Goal: Information Seeking & Learning: Learn about a topic

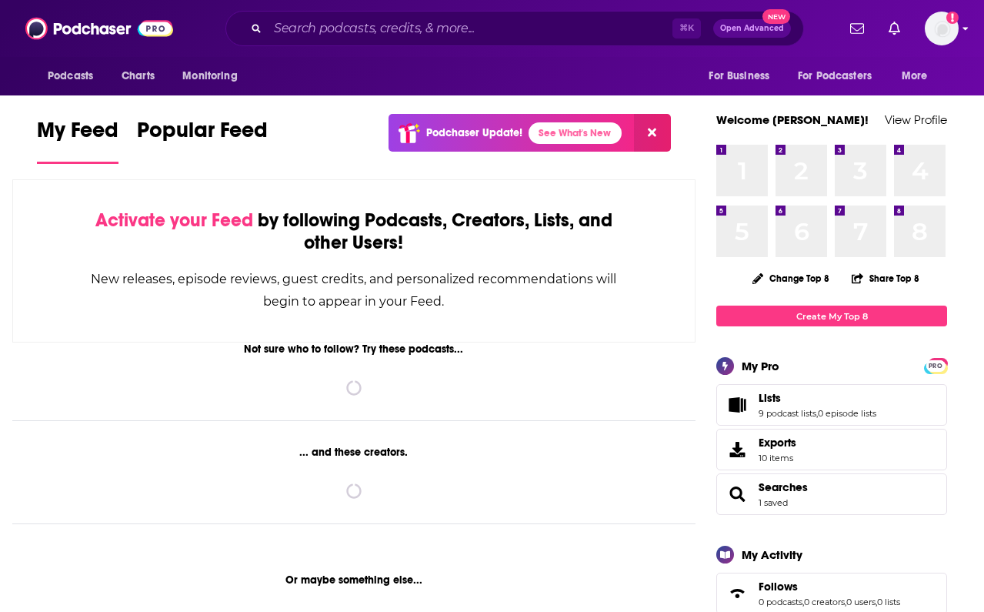
click at [945, 24] on img "Logged in as audreytaylor13" at bounding box center [942, 29] width 34 height 34
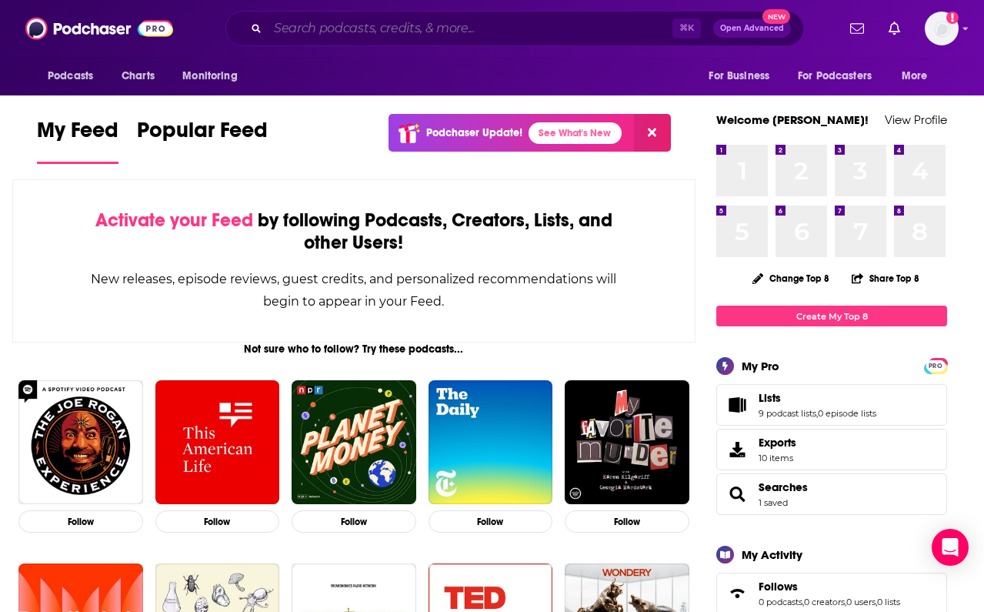
click at [299, 28] on input "Search podcasts, credits, & more..." at bounding box center [470, 28] width 405 height 25
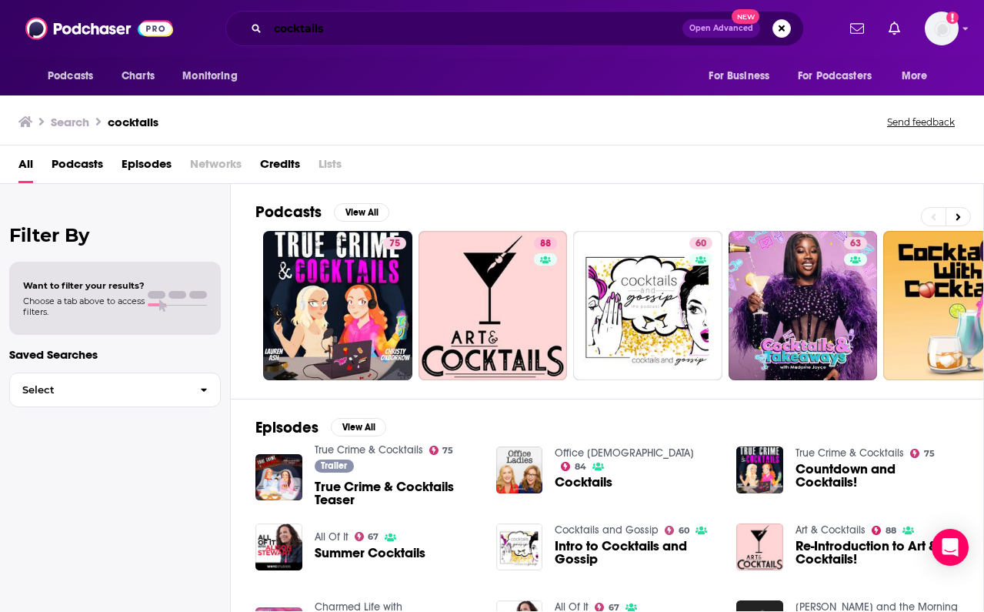
click at [339, 38] on input "cocktails" at bounding box center [475, 28] width 415 height 25
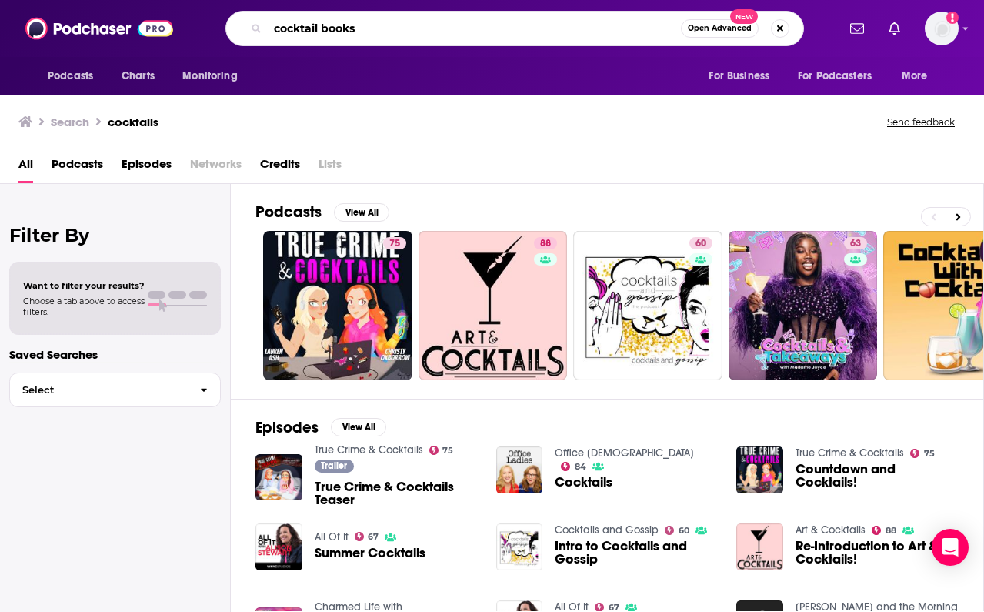
type input "cocktail books"
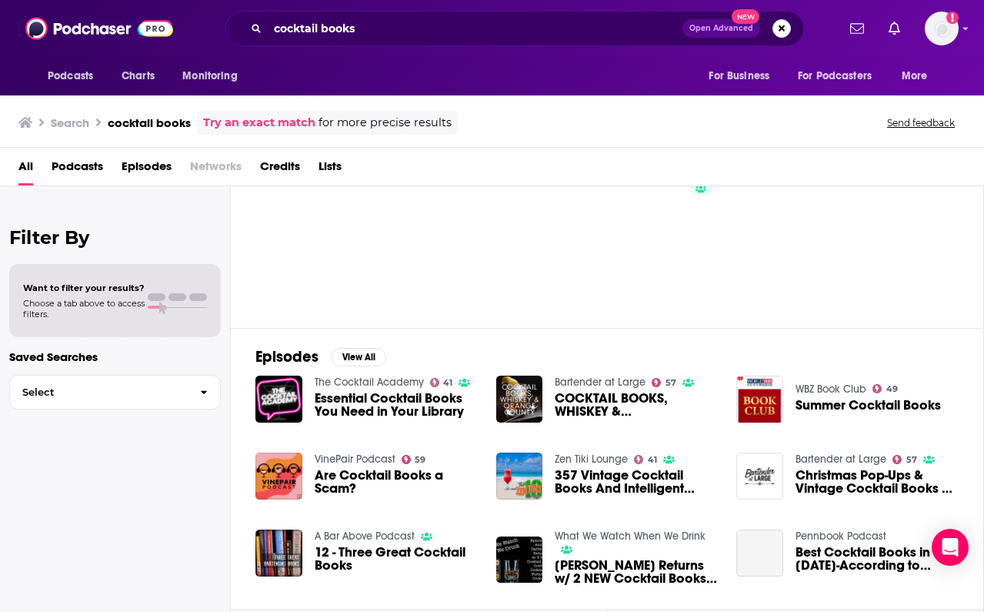
scroll to position [102, 0]
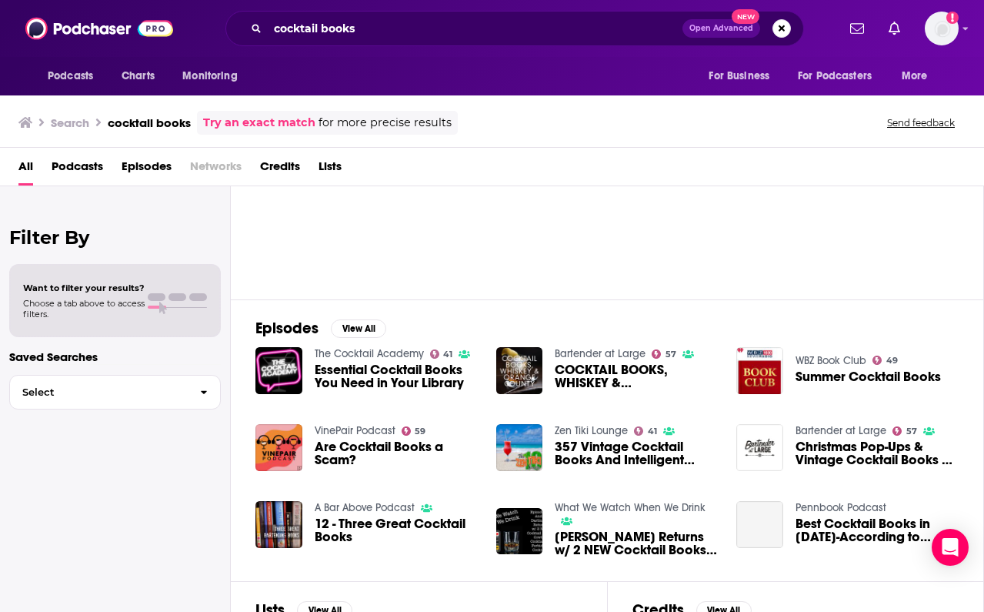
click at [352, 372] on span "Essential Cocktail Books You Need in Your Library" at bounding box center [396, 376] width 163 height 26
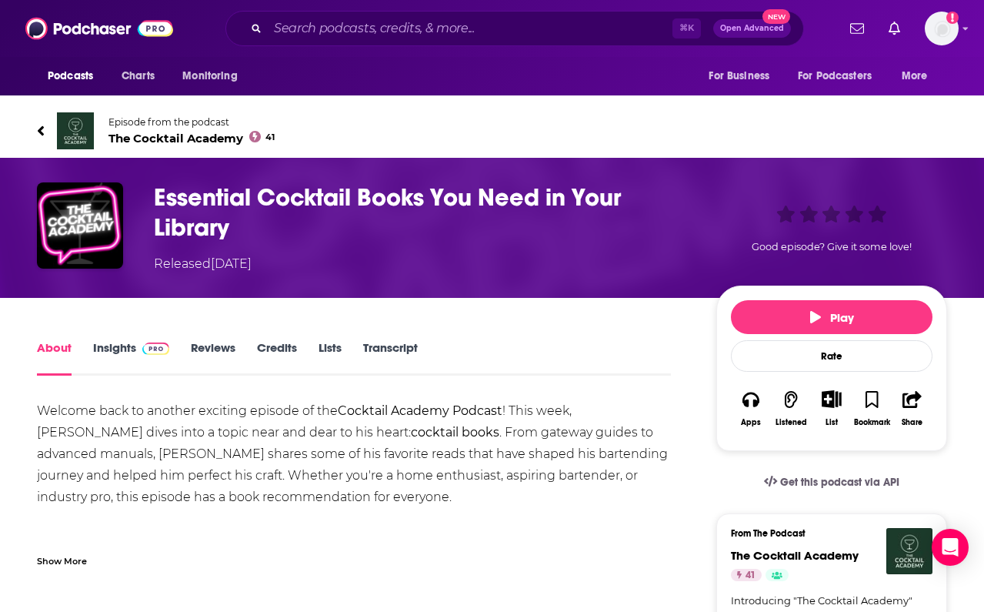
scroll to position [-1, 0]
click at [115, 353] on link "Insights" at bounding box center [131, 357] width 76 height 35
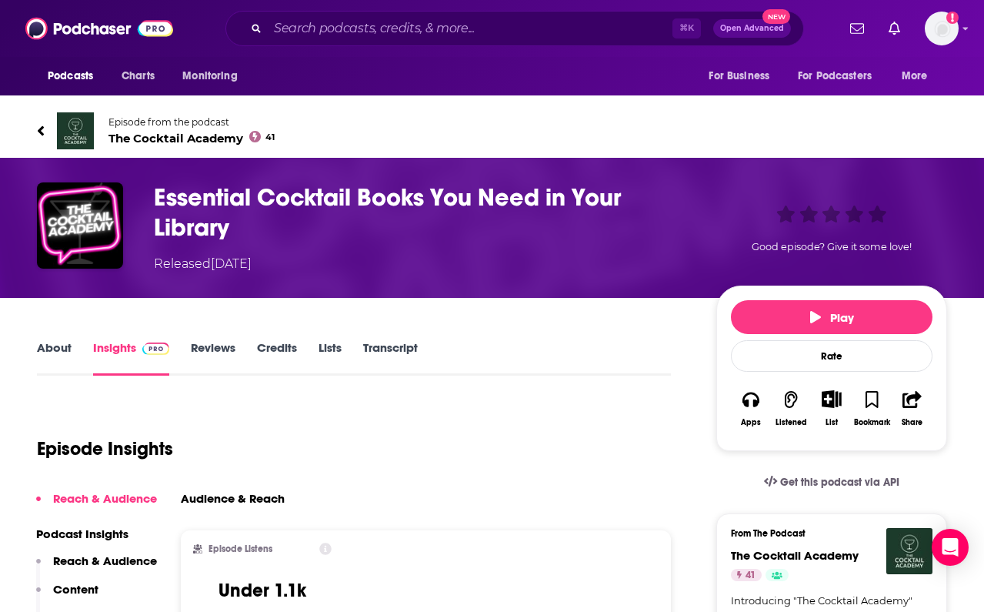
click at [42, 350] on link "About" at bounding box center [54, 357] width 35 height 35
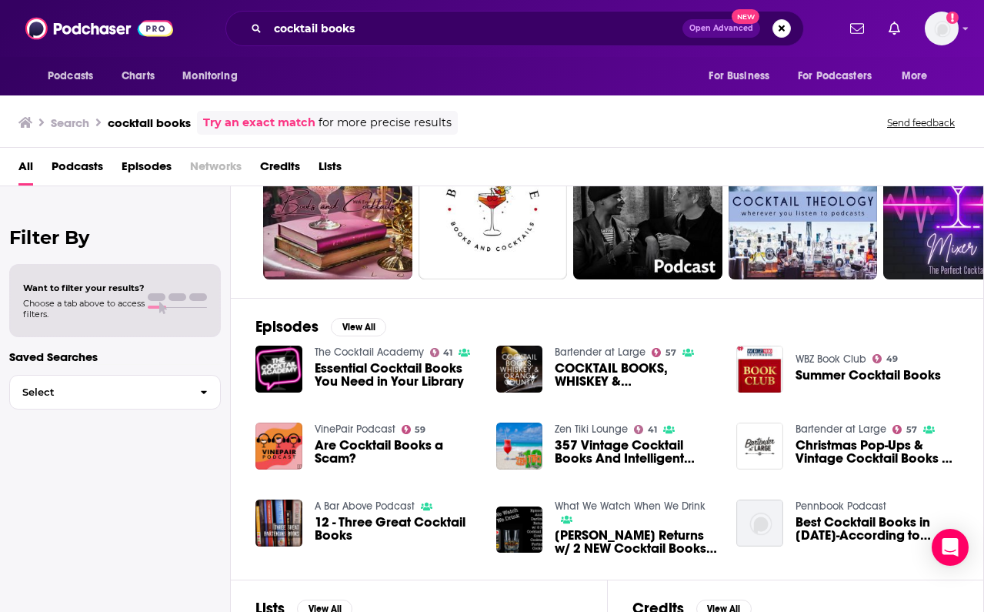
scroll to position [108, 0]
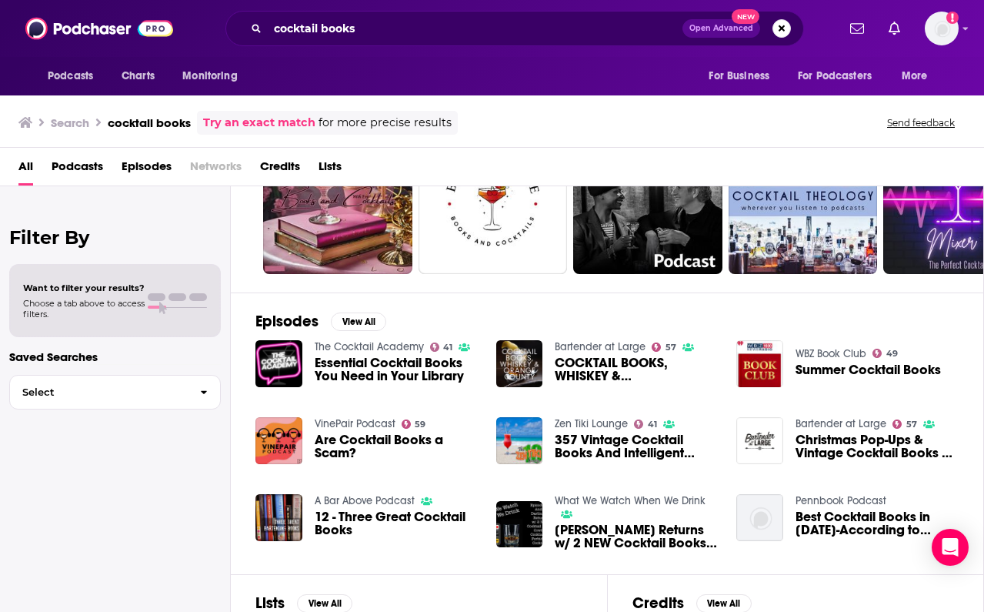
click at [584, 369] on span "COCKTAIL BOOKS, WHISKEY & [GEOGRAPHIC_DATA]" at bounding box center [636, 369] width 163 height 26
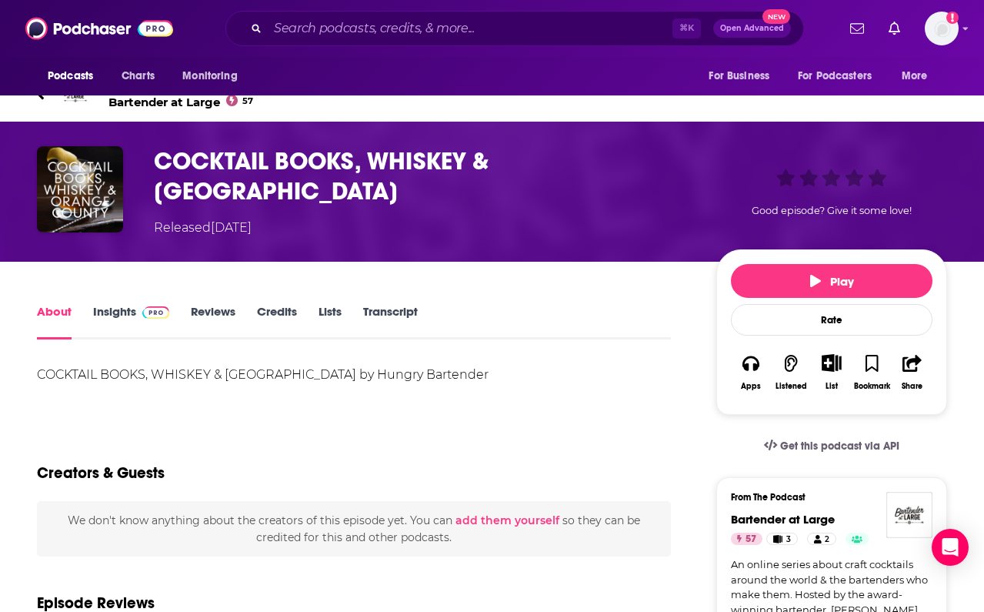
scroll to position [43, 0]
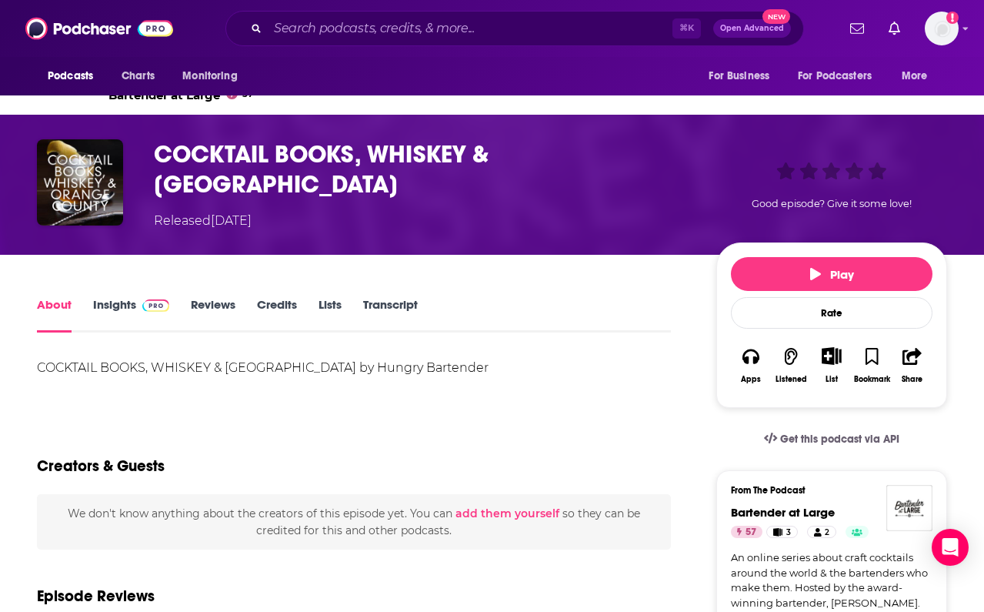
click at [121, 305] on link "Insights" at bounding box center [131, 314] width 76 height 35
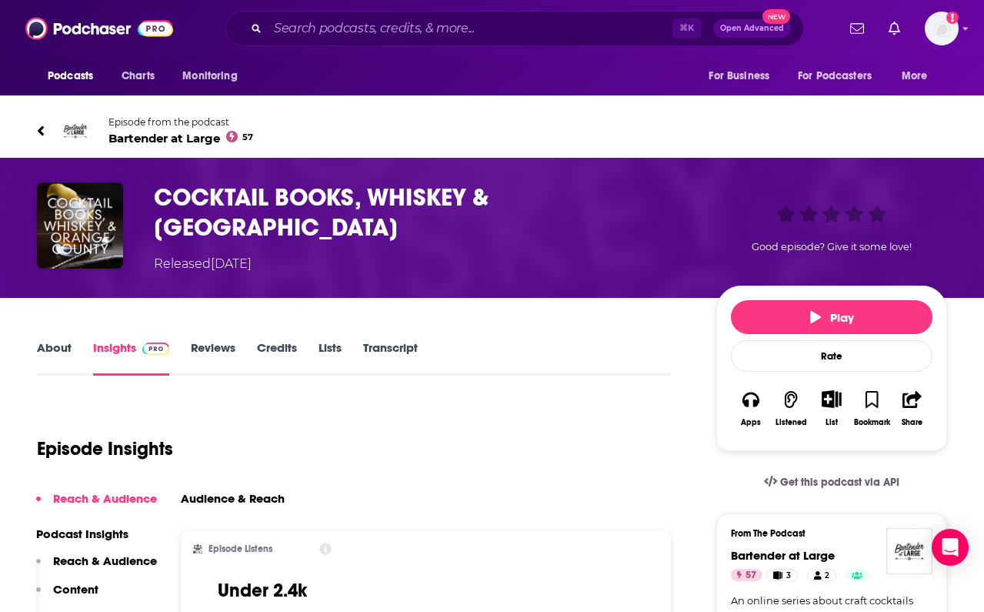
click at [337, 353] on link "Lists" at bounding box center [330, 357] width 23 height 35
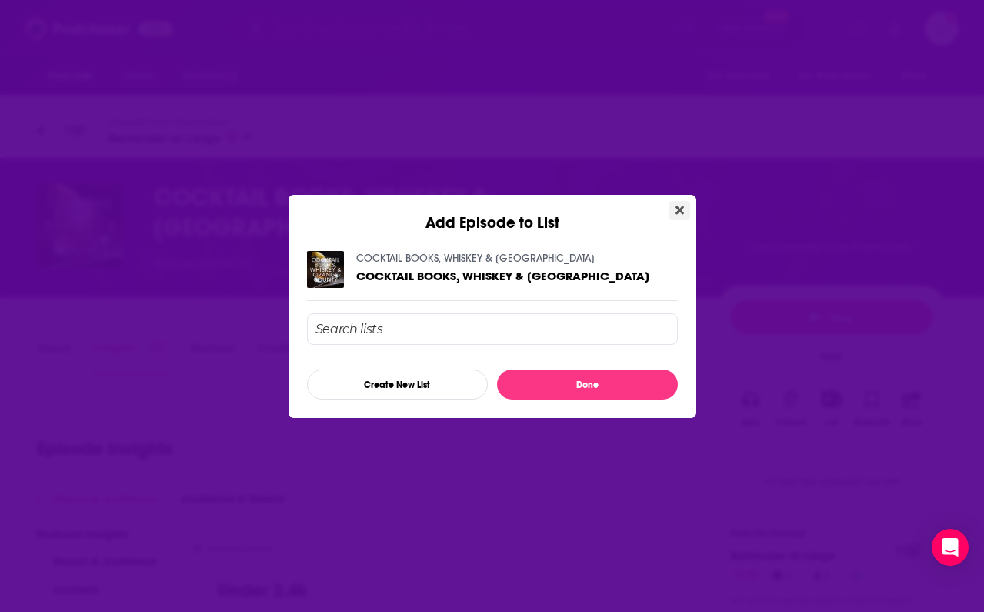
click at [679, 215] on icon "Close" at bounding box center [680, 210] width 8 height 12
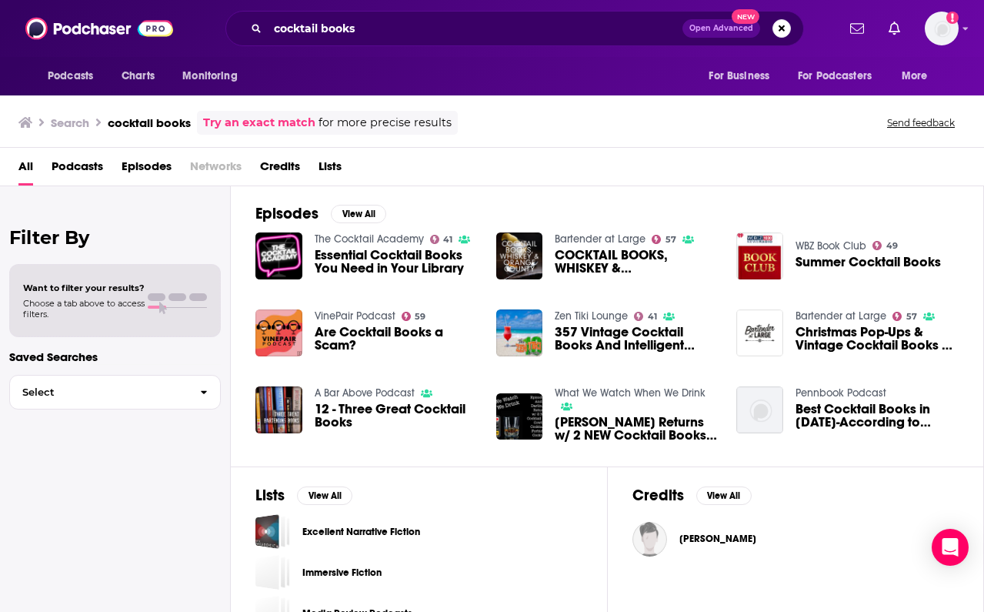
scroll to position [225, 0]
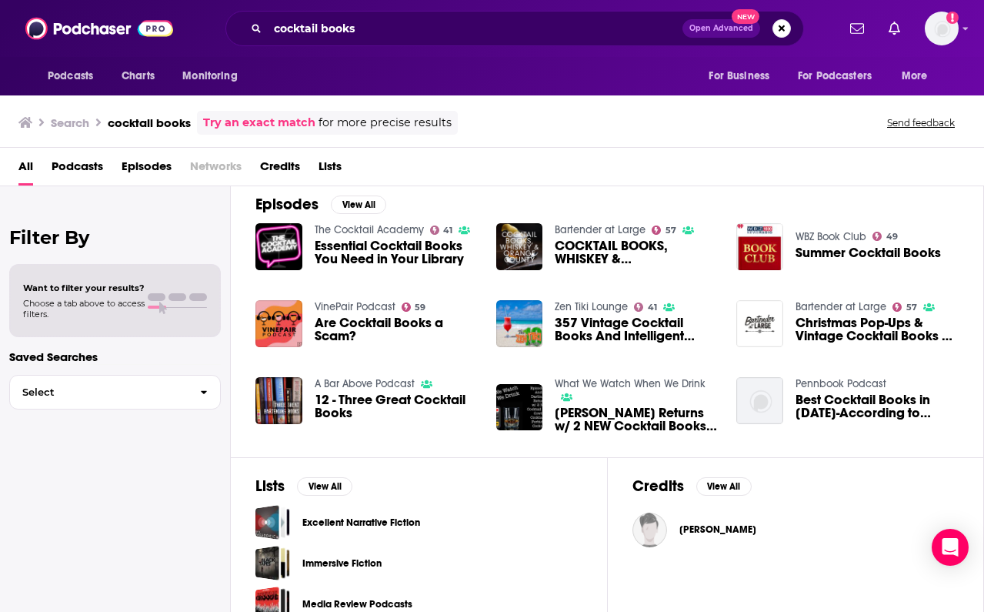
click at [831, 305] on link "Bartender at Large" at bounding box center [841, 306] width 91 height 13
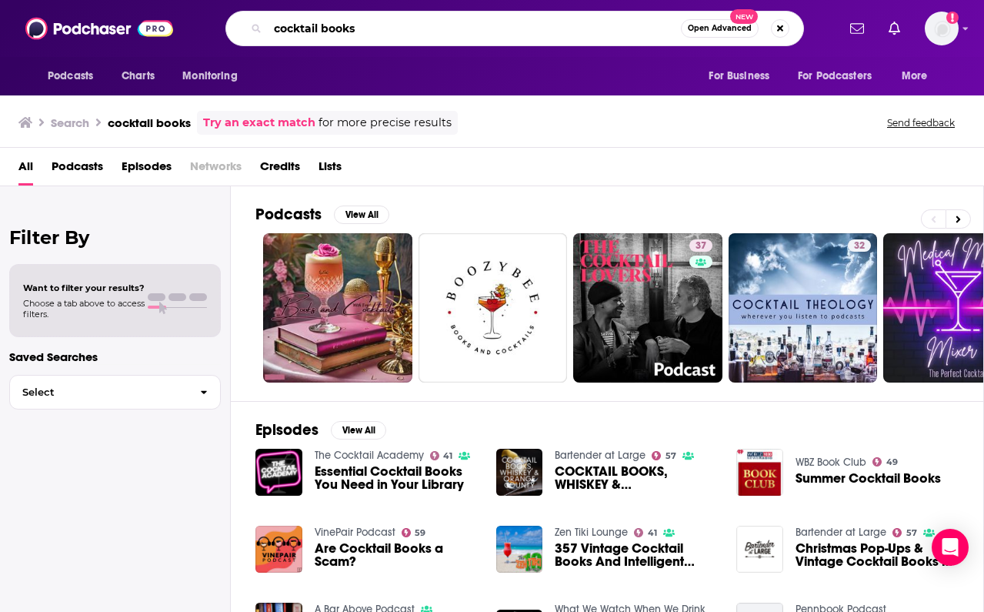
drag, startPoint x: 376, startPoint y: 21, endPoint x: 215, endPoint y: 21, distance: 161.6
click at [215, 21] on div "cocktail books Open Advanced New" at bounding box center [514, 28] width 643 height 35
drag, startPoint x: 440, startPoint y: 25, endPoint x: 194, endPoint y: 9, distance: 246.7
click at [194, 9] on div "Podcasts Charts Monitoring cocktail books Open Advanced New For Business For Po…" at bounding box center [492, 28] width 984 height 57
type input "on the rocks"
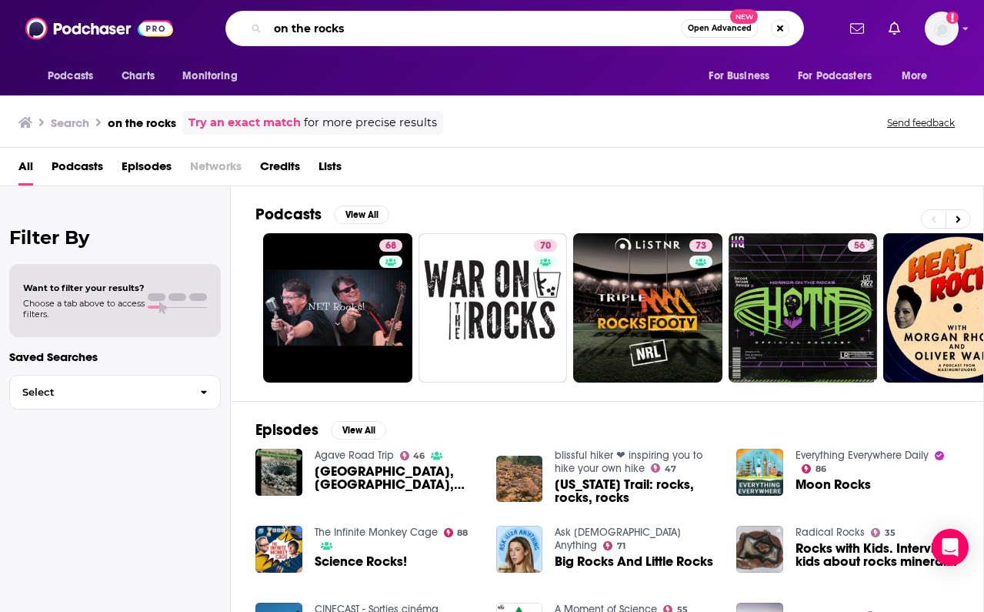
drag, startPoint x: 352, startPoint y: 31, endPoint x: 199, endPoint y: 26, distance: 154.0
click at [199, 26] on div "on the rocks Open Advanced New" at bounding box center [514, 28] width 643 height 35
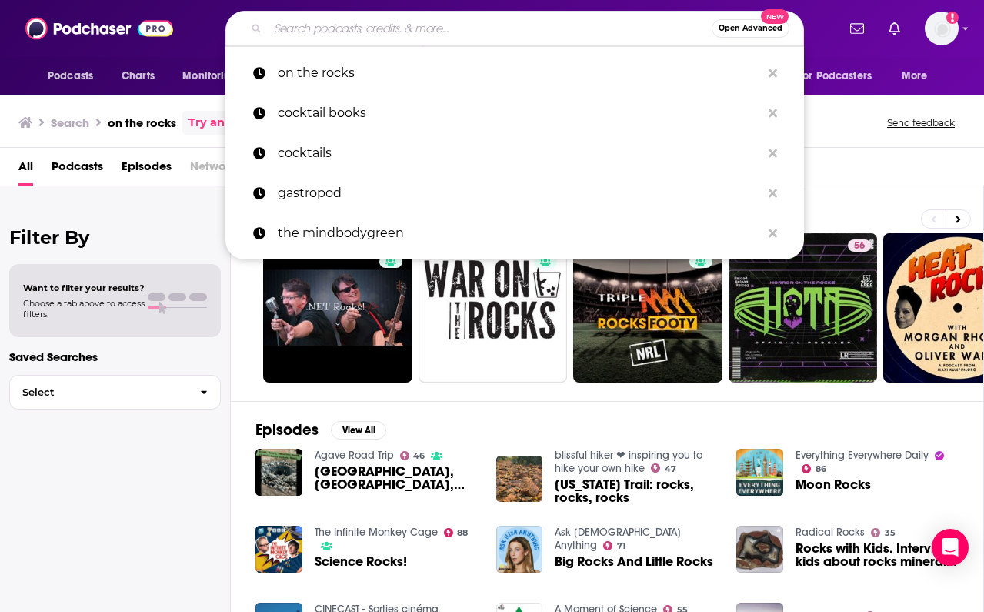
paste input "On The Rocks: Where Celebrities & Cocktails Mix"
type input "On The Rocks: Where Celebrities & Cocktails Mix"
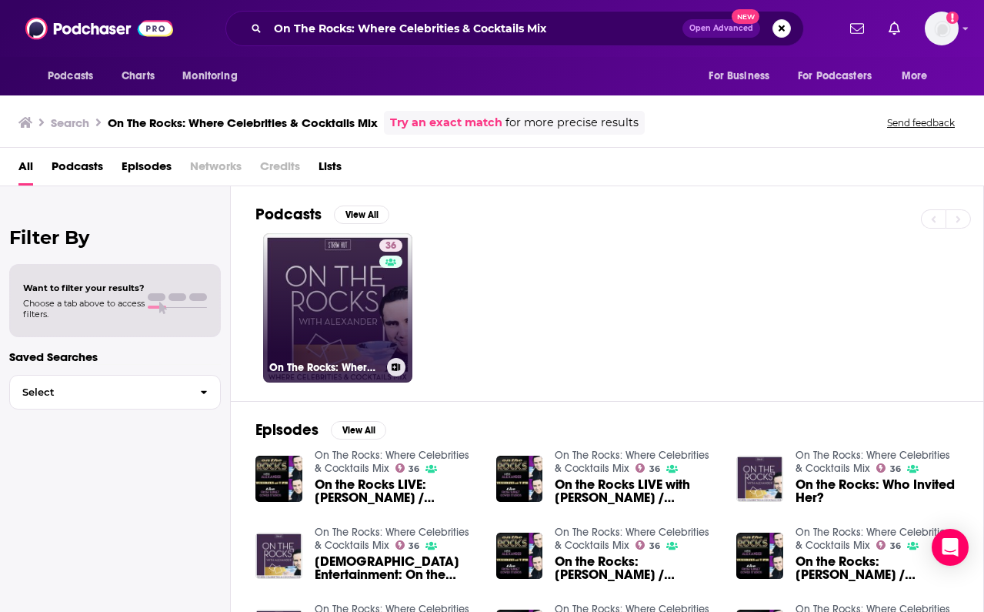
click at [369, 292] on link "36 On The Rocks: Where Celebrities & Cocktails Mix" at bounding box center [337, 307] width 149 height 149
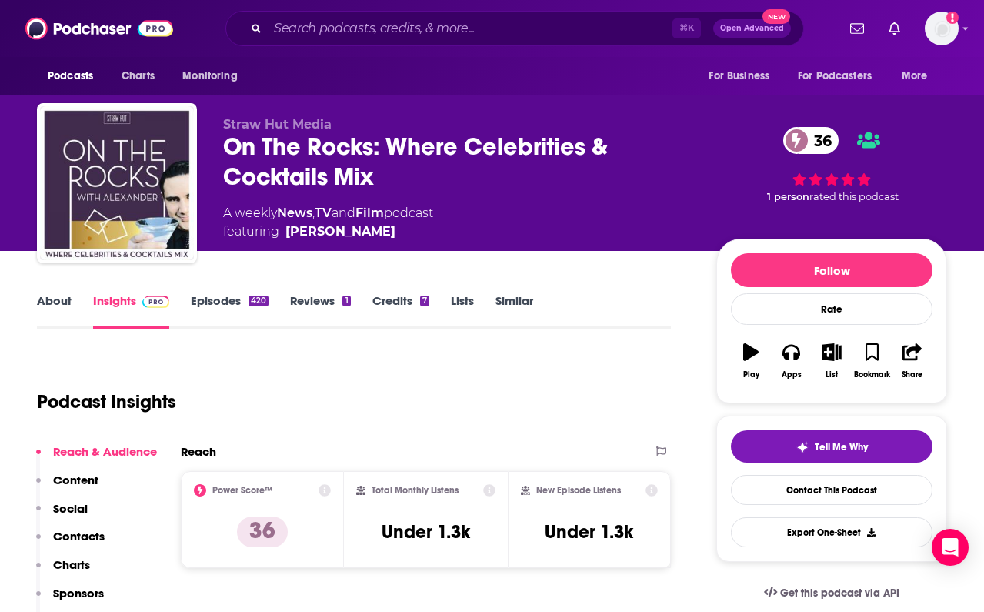
click at [119, 312] on link "Insights" at bounding box center [131, 310] width 76 height 35
click at [222, 306] on link "Episodes 420" at bounding box center [230, 310] width 78 height 35
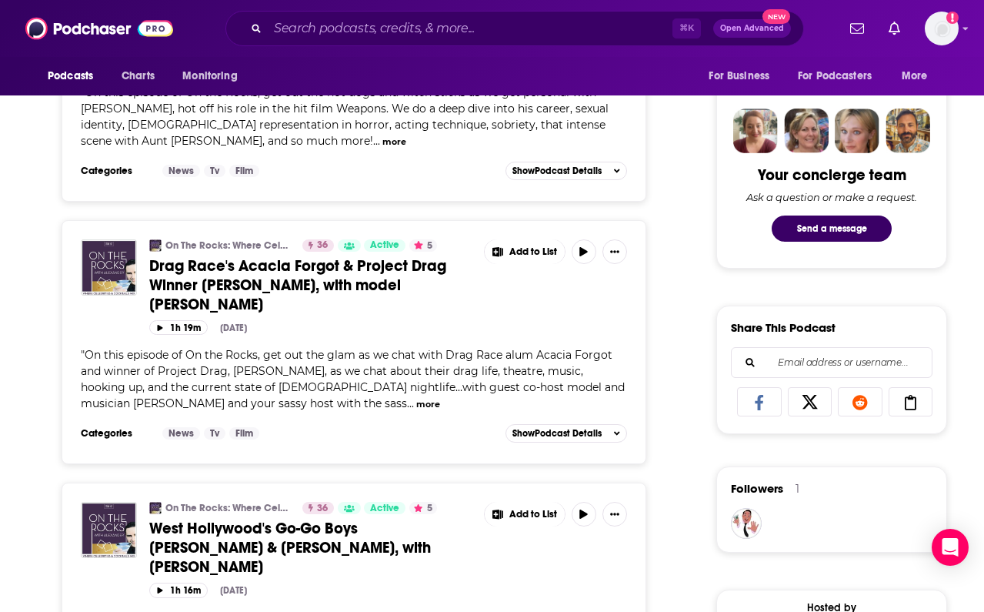
scroll to position [261, 0]
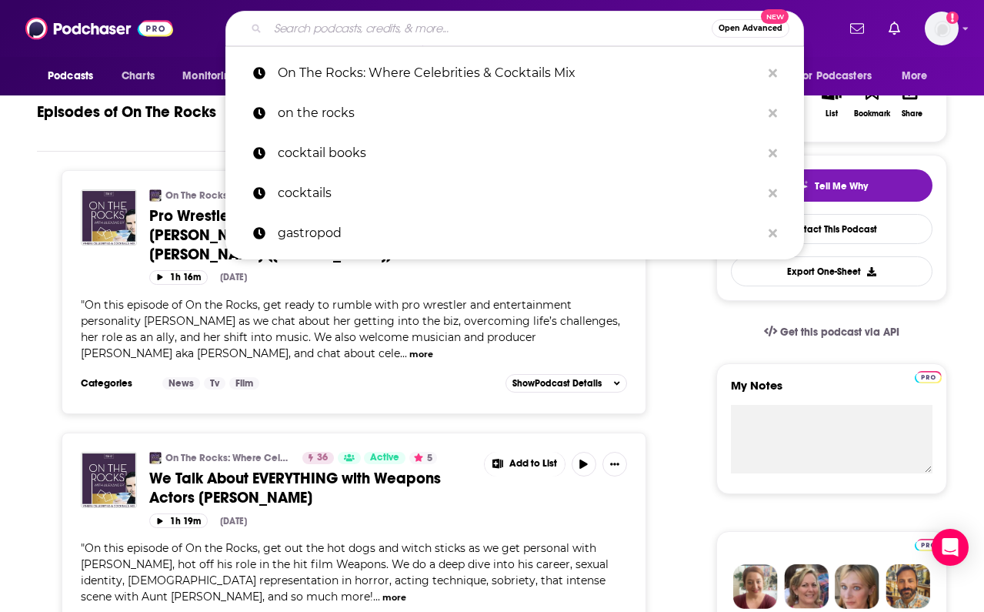
click at [339, 21] on input "Search podcasts, credits, & more..." at bounding box center [490, 28] width 444 height 25
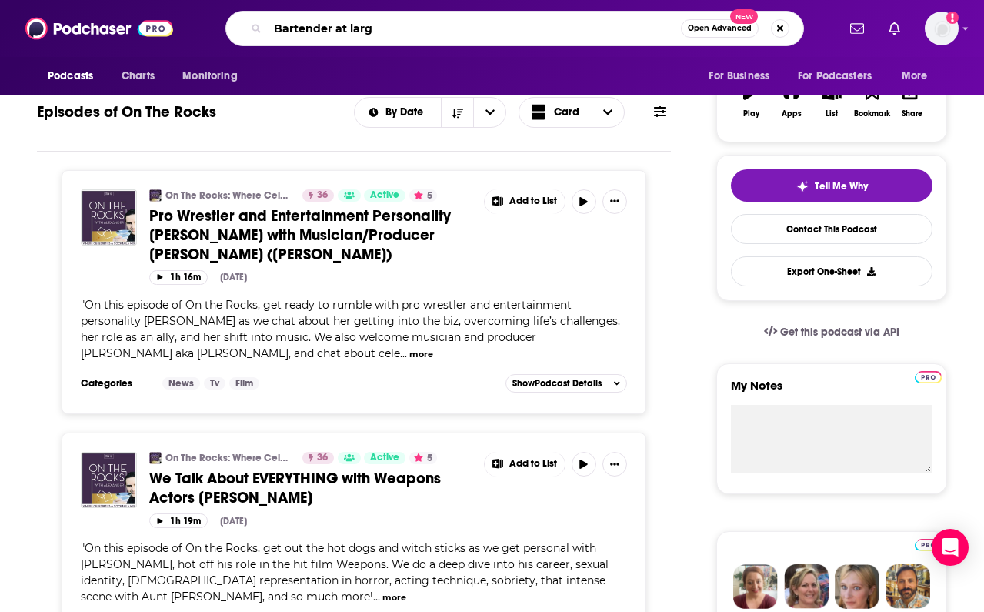
type input "Bartender at large"
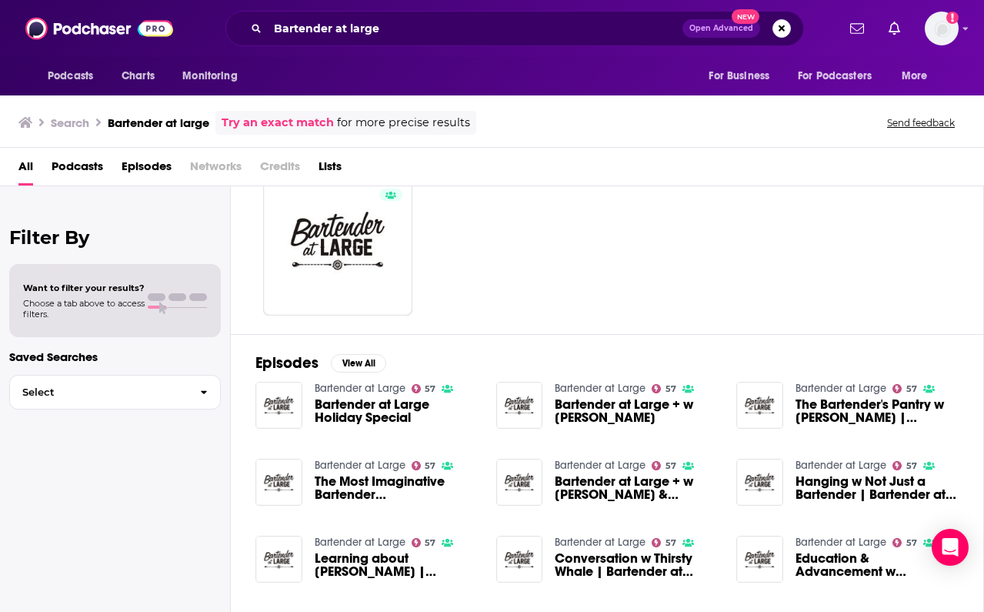
scroll to position [85, 0]
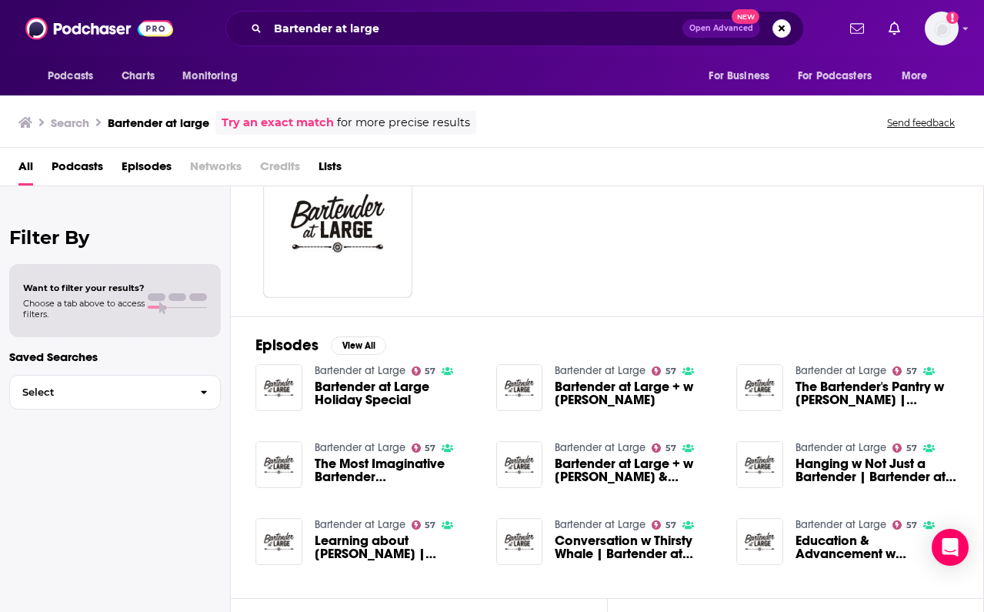
click at [346, 386] on span "Bartender at Large Holiday Special" at bounding box center [396, 393] width 163 height 26
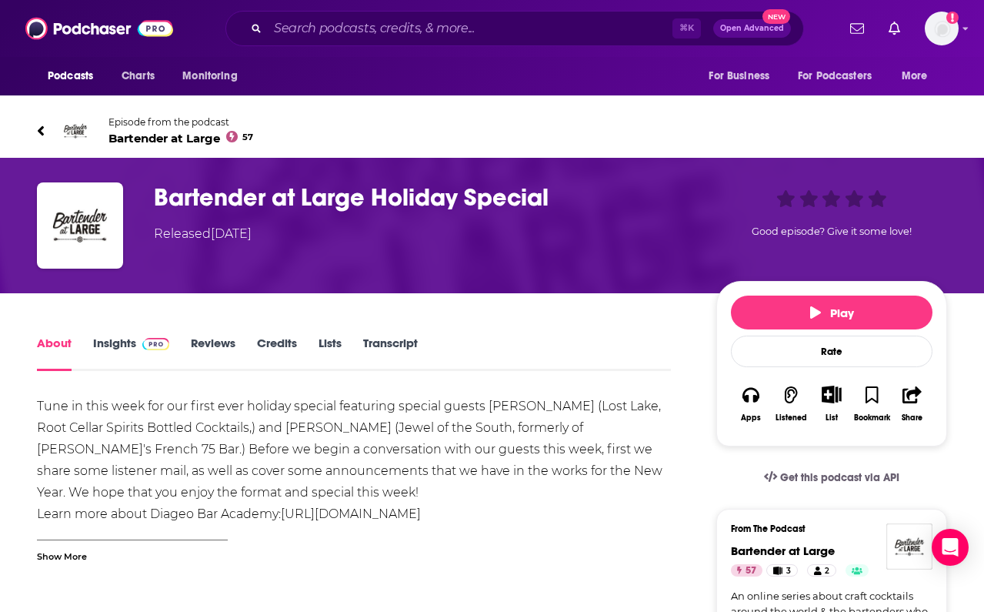
click at [205, 339] on link "Reviews" at bounding box center [213, 352] width 45 height 35
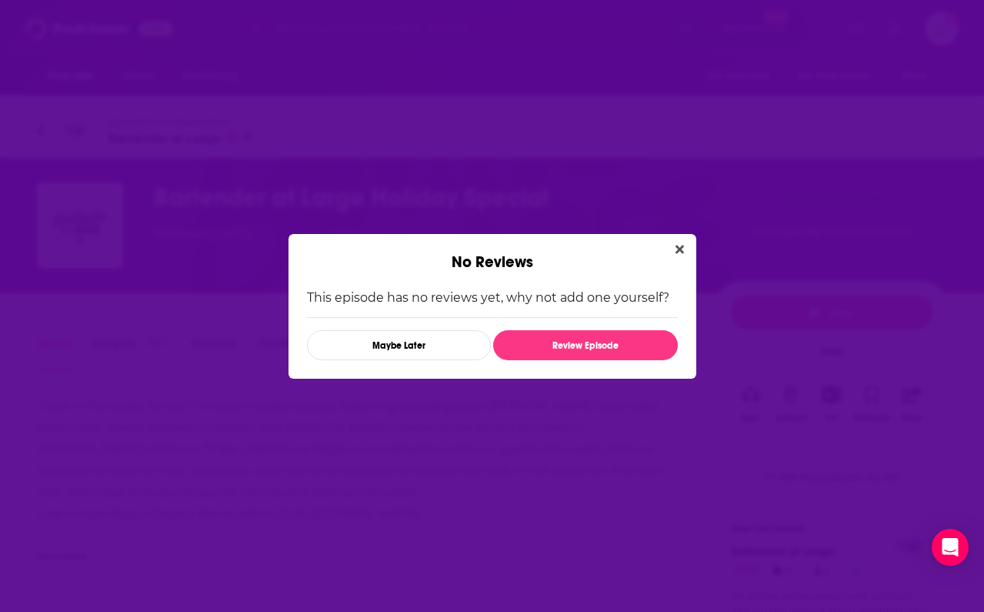
click at [691, 249] on div "No Reviews" at bounding box center [493, 253] width 408 height 38
click at [682, 249] on icon "Close" at bounding box center [680, 249] width 8 height 12
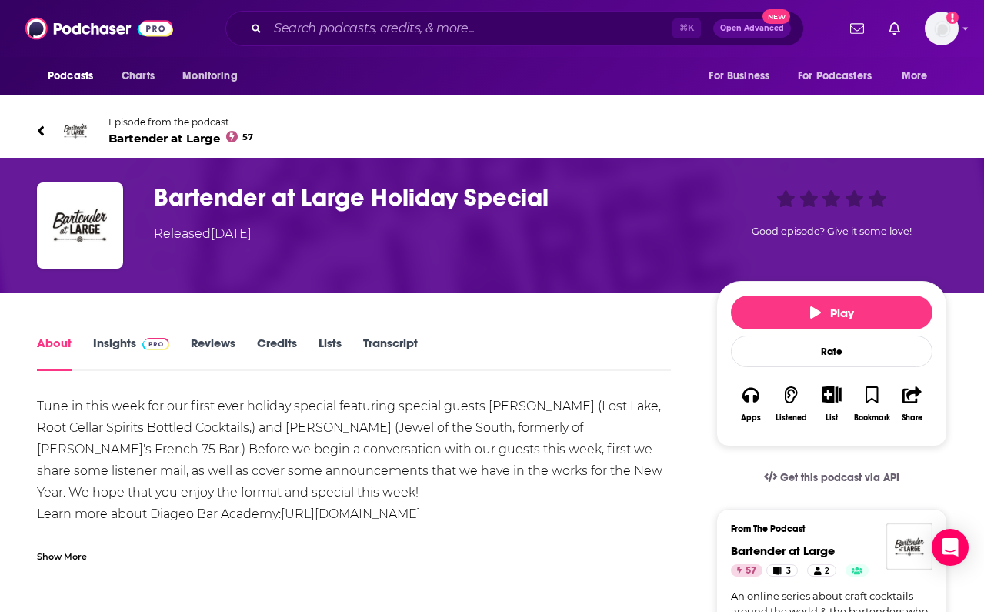
click at [210, 345] on link "Reviews" at bounding box center [213, 352] width 45 height 35
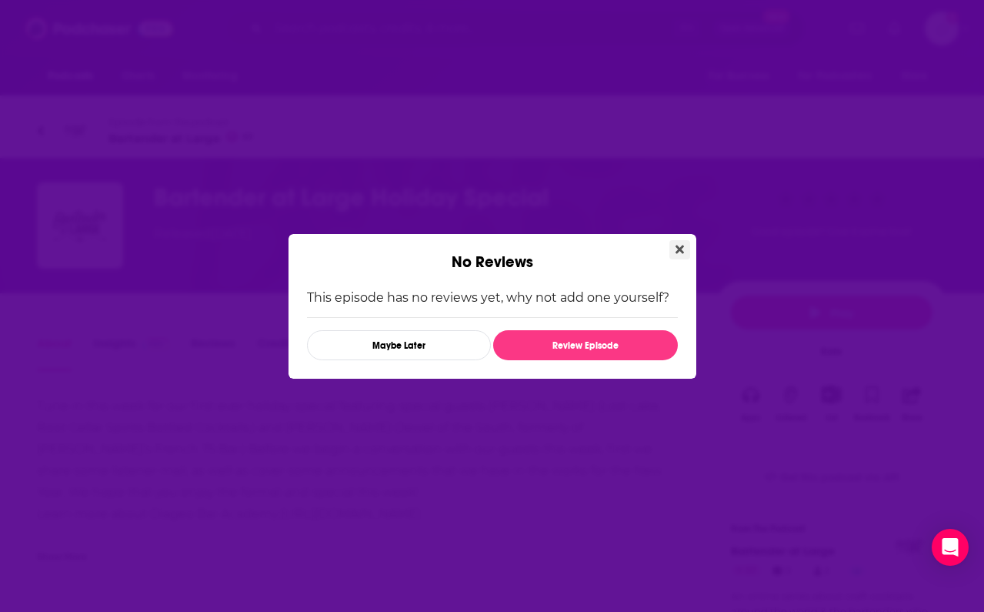
click at [683, 249] on icon "Close" at bounding box center [680, 249] width 8 height 12
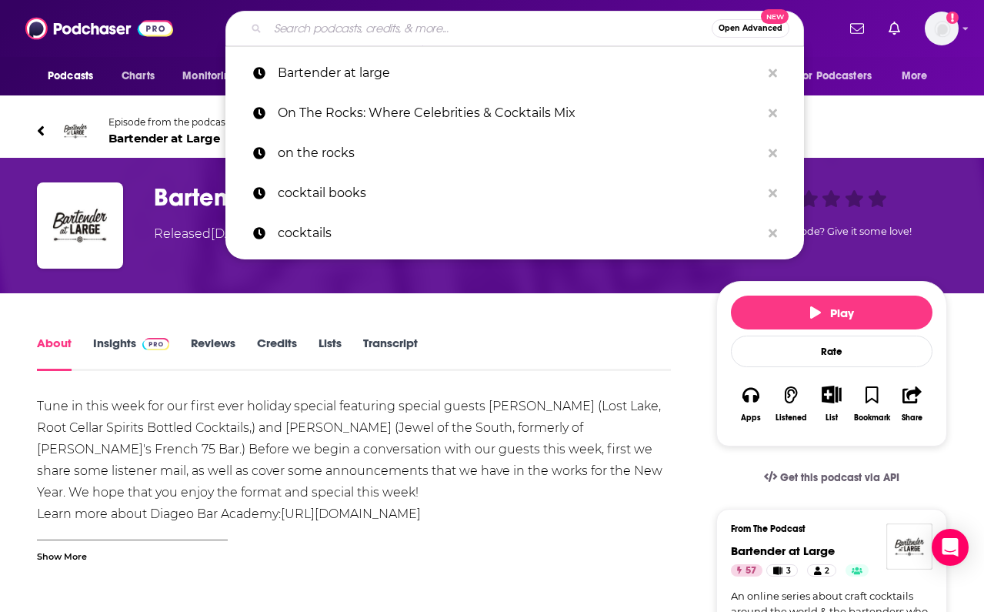
click at [325, 26] on input "Search podcasts, credits, & more..." at bounding box center [490, 28] width 444 height 25
paste input "All On The Table"
type input "All On The Table"
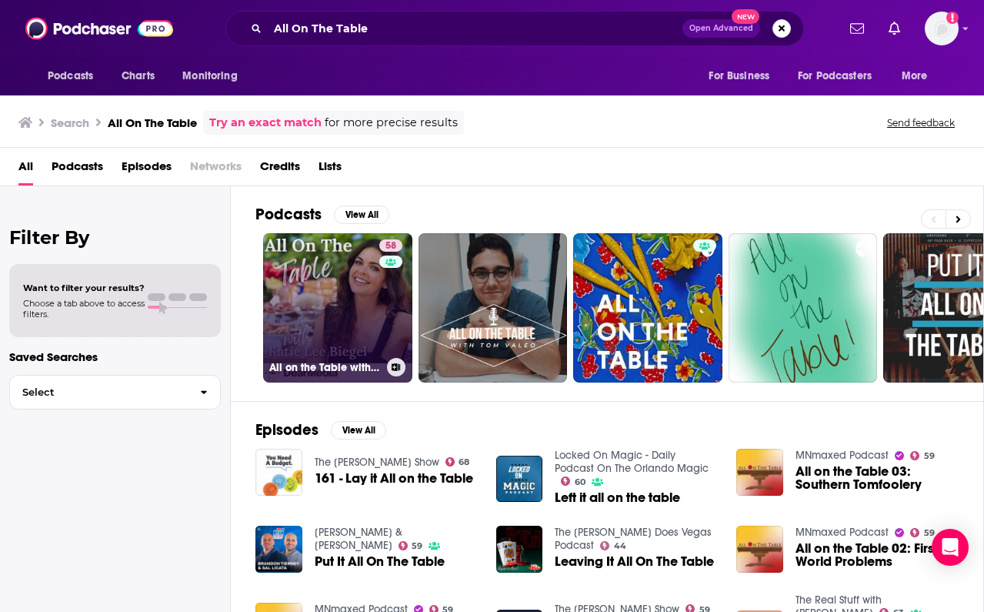
click at [328, 299] on link "58 All on the Table with [PERSON_NAME]" at bounding box center [337, 307] width 149 height 149
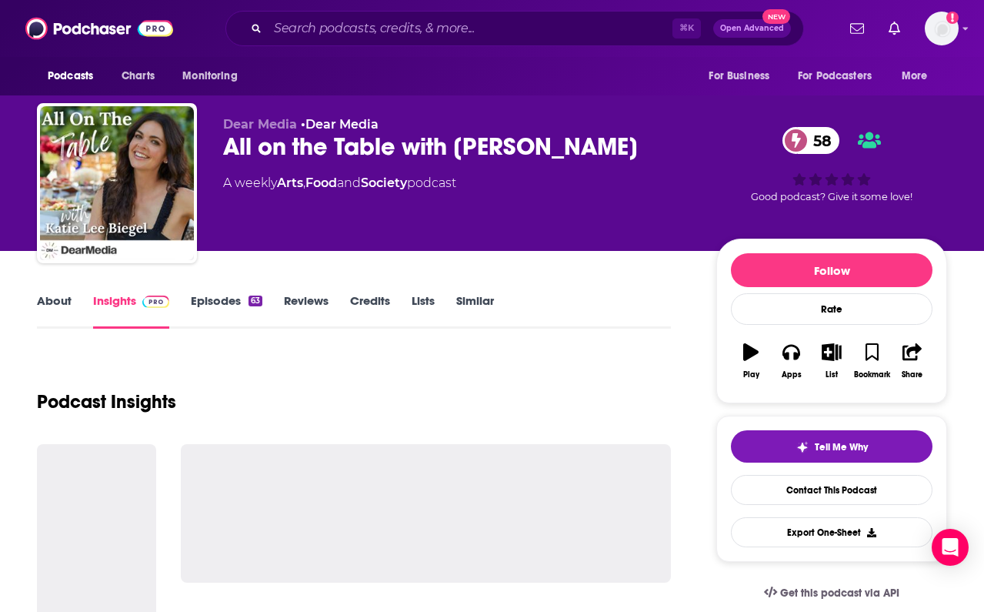
click at [227, 305] on link "Episodes 63" at bounding box center [227, 310] width 72 height 35
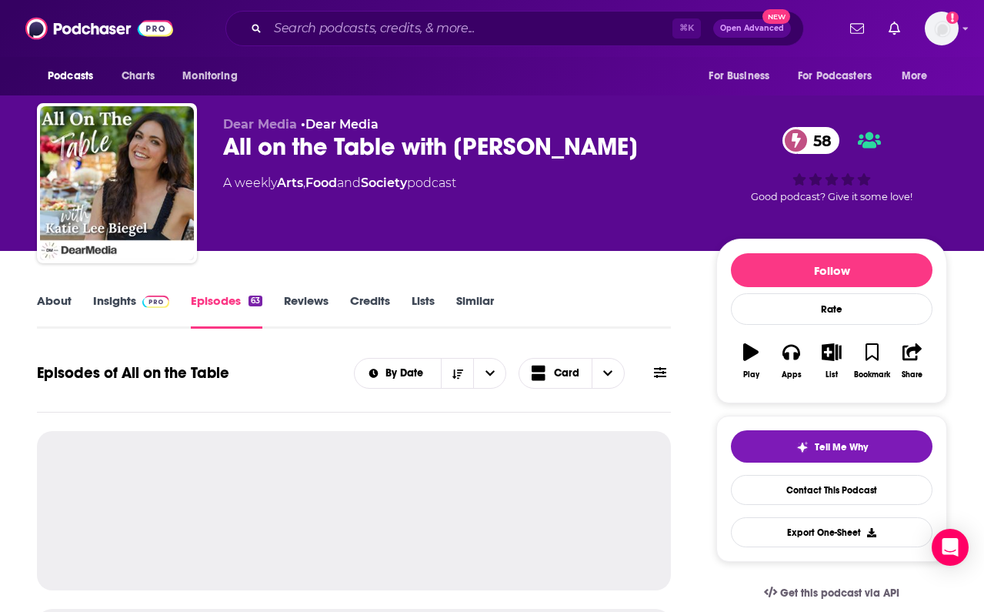
click at [421, 298] on link "Lists" at bounding box center [423, 310] width 23 height 35
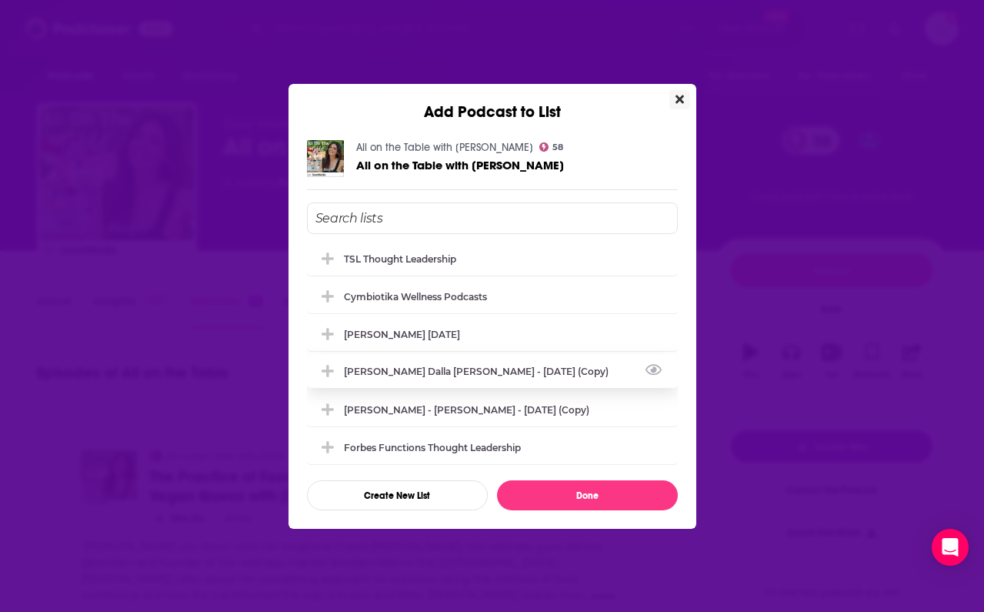
scroll to position [139, 0]
click at [382, 328] on div "[PERSON_NAME] [DATE]" at bounding box center [406, 334] width 125 height 12
click at [352, 340] on div "[PERSON_NAME] [DATE]" at bounding box center [406, 335] width 125 height 12
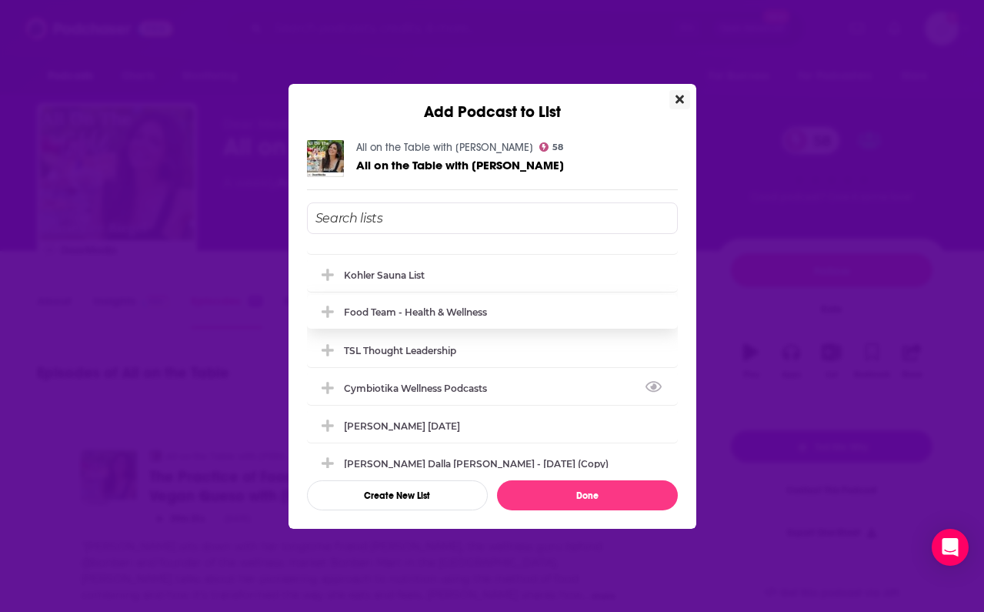
scroll to position [18, 0]
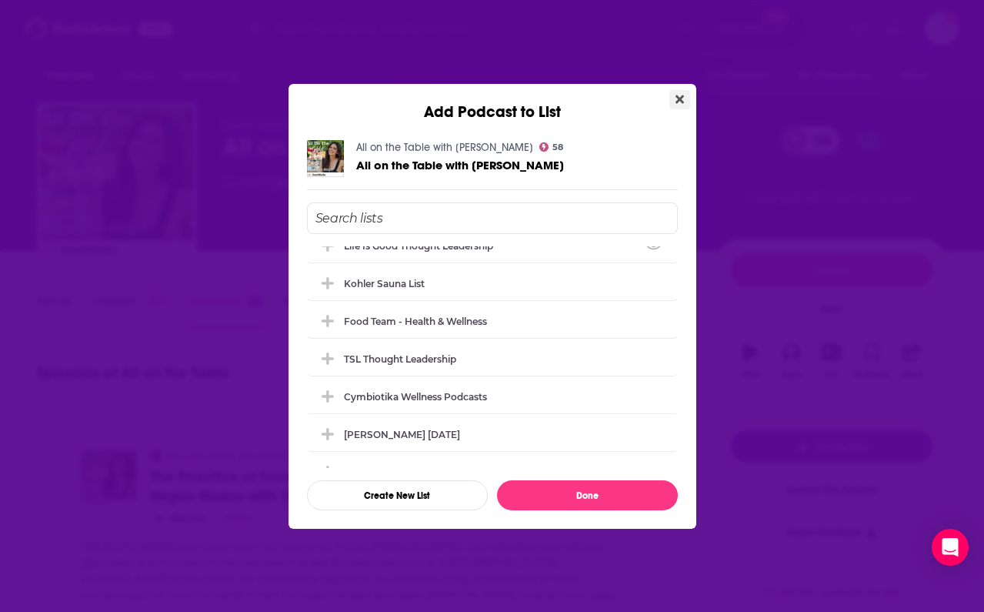
click at [679, 100] on icon "Close" at bounding box center [680, 99] width 8 height 8
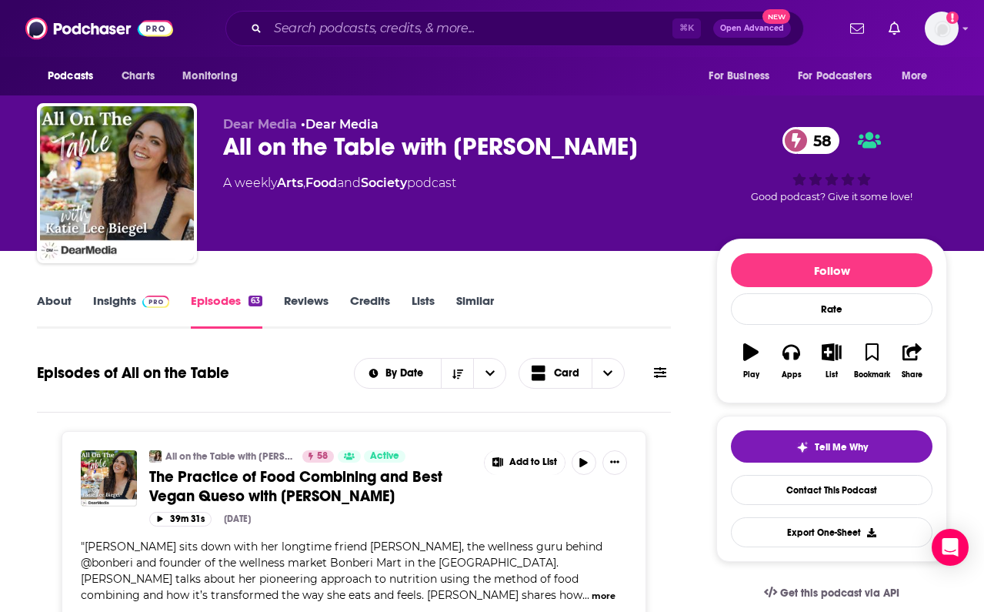
click at [305, 302] on link "Reviews" at bounding box center [306, 310] width 45 height 35
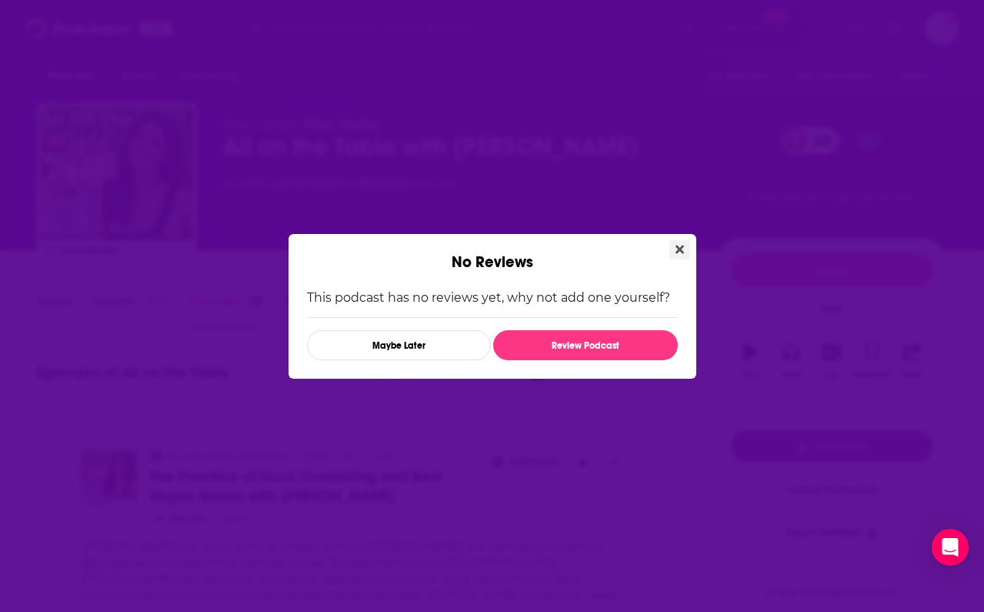
click at [676, 246] on icon "Close" at bounding box center [680, 249] width 8 height 8
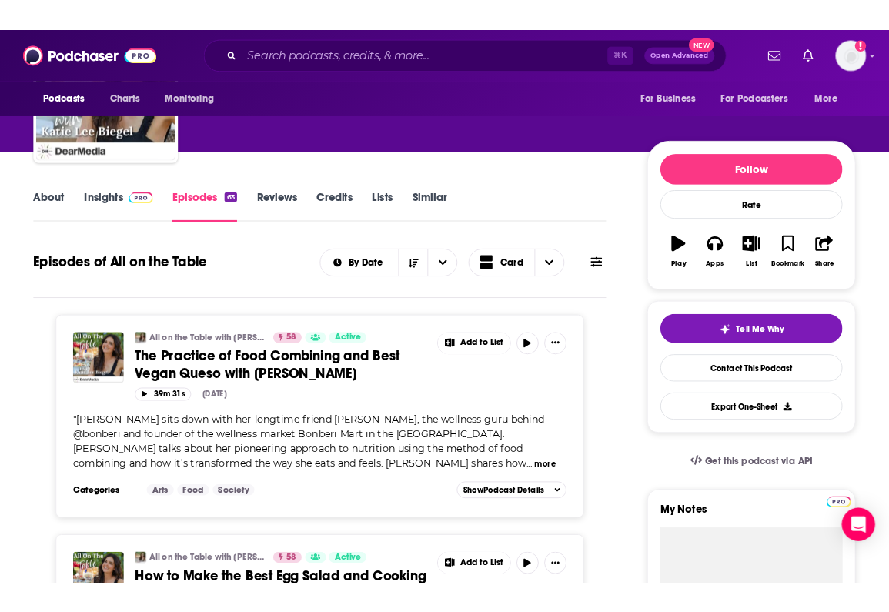
scroll to position [348, 0]
